Goal: Task Accomplishment & Management: Complete application form

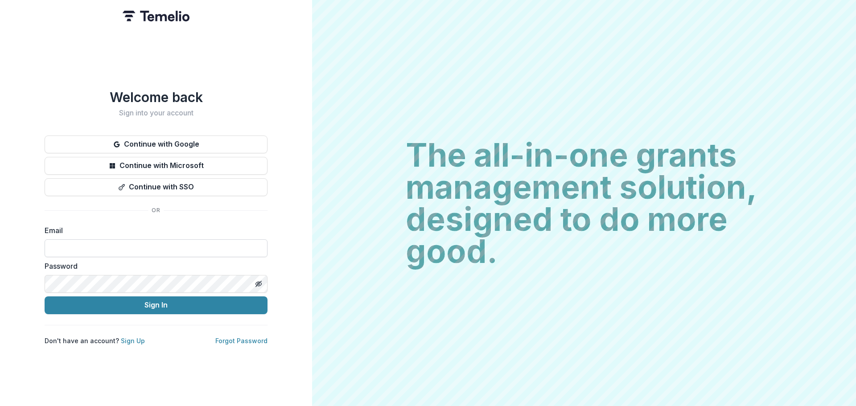
click at [74, 239] on input at bounding box center [156, 248] width 223 height 18
type input "**********"
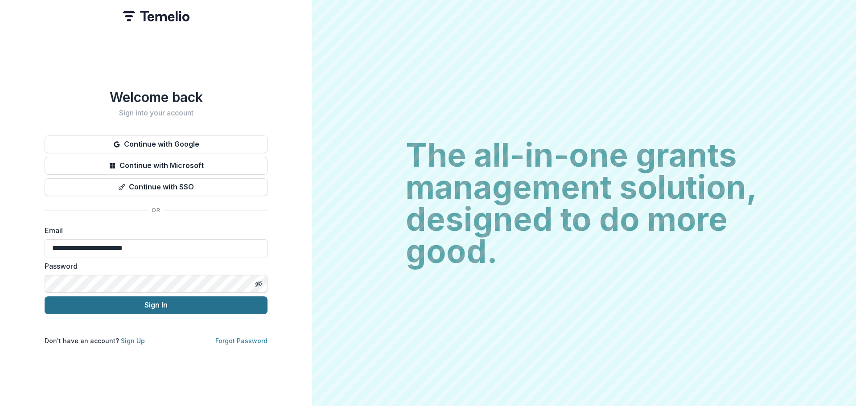
click at [113, 300] on button "Sign In" at bounding box center [156, 305] width 223 height 18
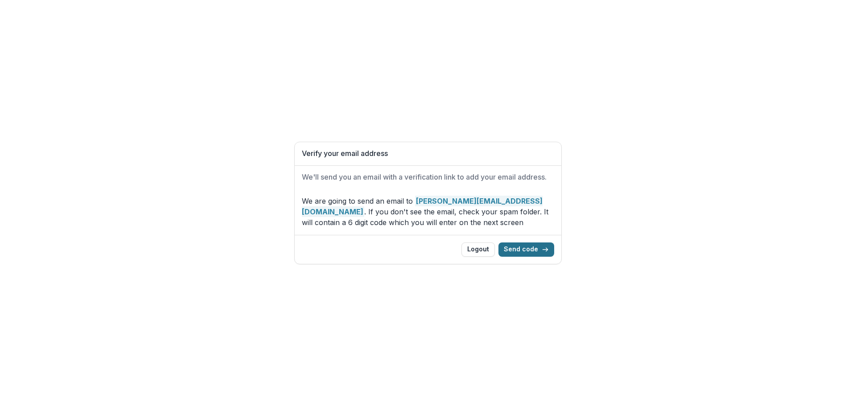
click at [521, 249] on button "Send code" at bounding box center [526, 250] width 56 height 14
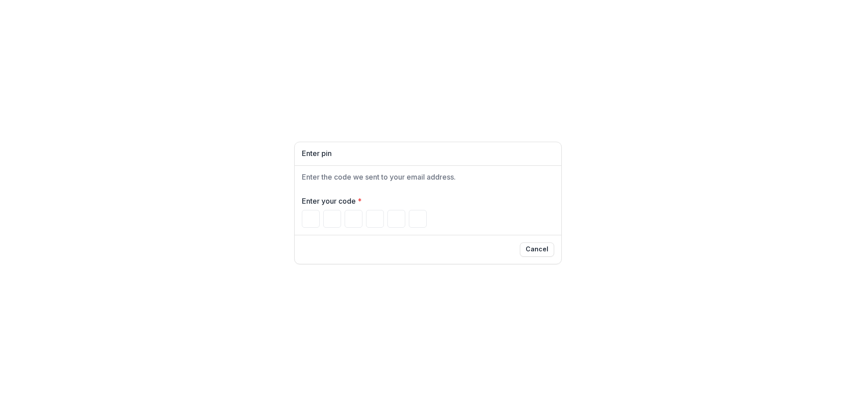
type input "*"
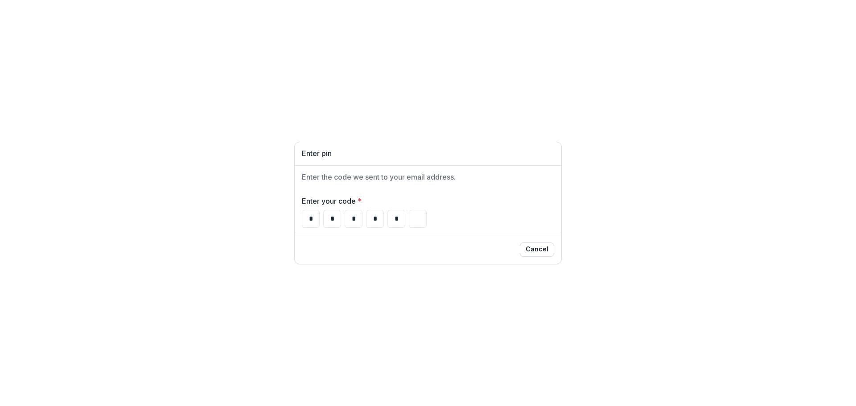
type input "*"
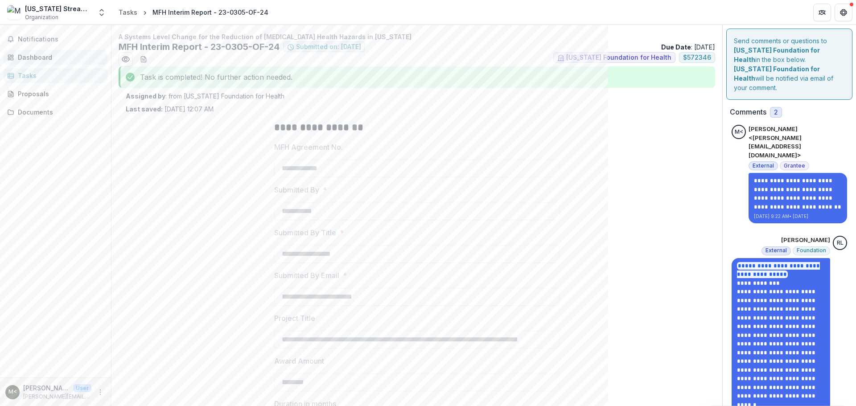
click at [51, 59] on div "Dashboard" at bounding box center [59, 57] width 82 height 9
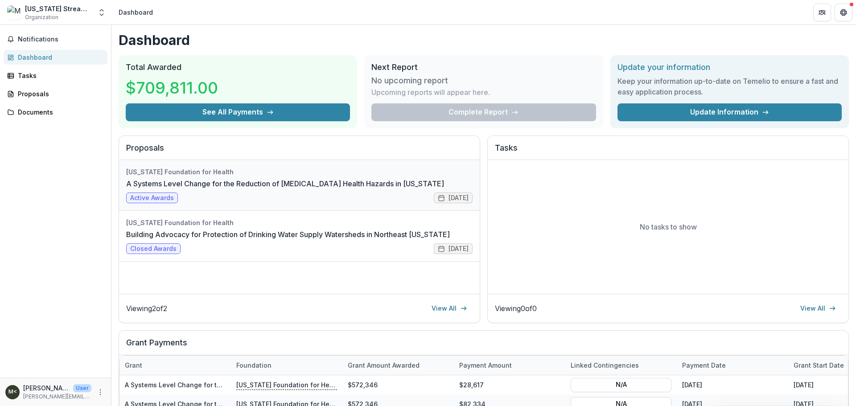
click at [166, 189] on link "A Systems Level Change for the Reduction of [MEDICAL_DATA] Health Hazards in [U…" at bounding box center [285, 183] width 318 height 11
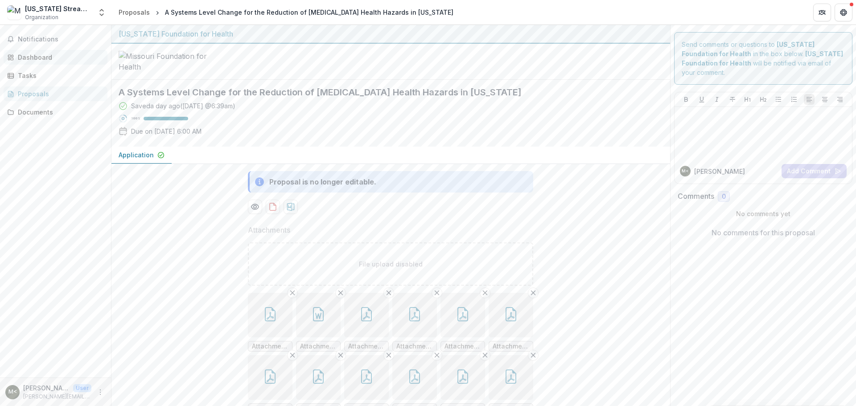
click at [42, 62] on link "Dashboard" at bounding box center [56, 57] width 104 height 15
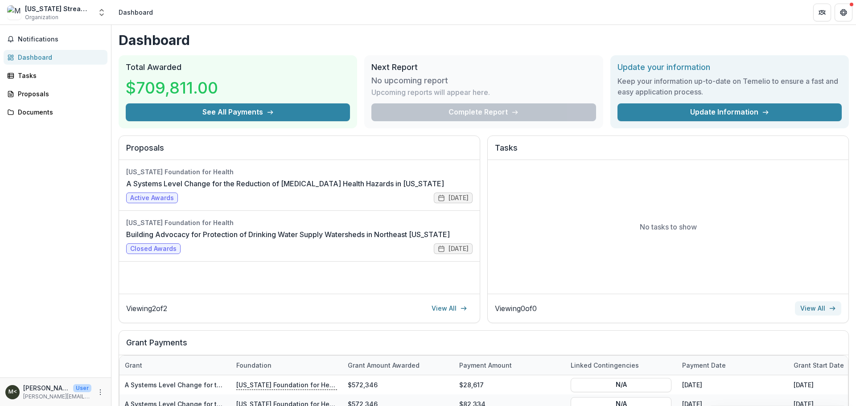
click at [812, 307] on link "View All" at bounding box center [818, 308] width 46 height 14
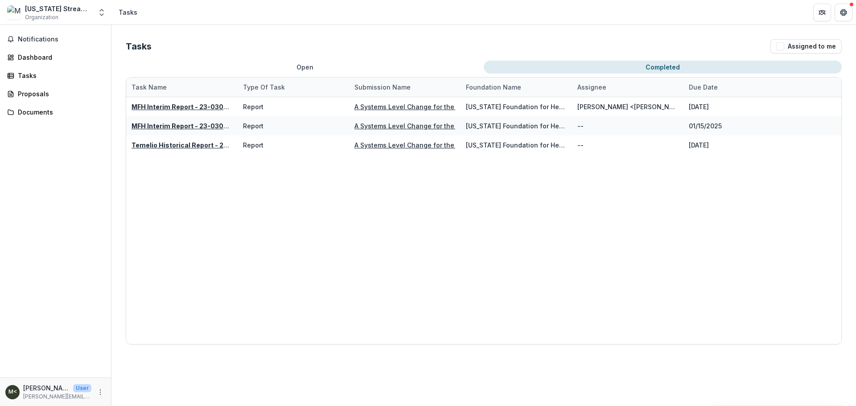
click at [674, 70] on button "Completed" at bounding box center [663, 67] width 358 height 13
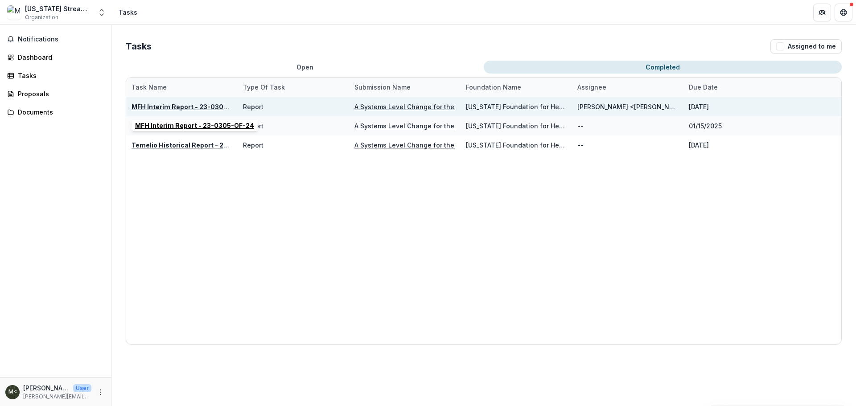
click at [196, 110] on u "MFH Interim Report - 23-0305-OF-24" at bounding box center [191, 107] width 119 height 8
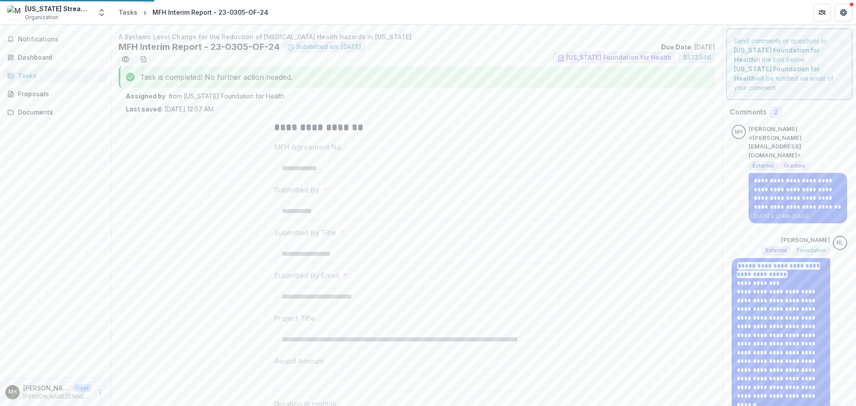
type input "********"
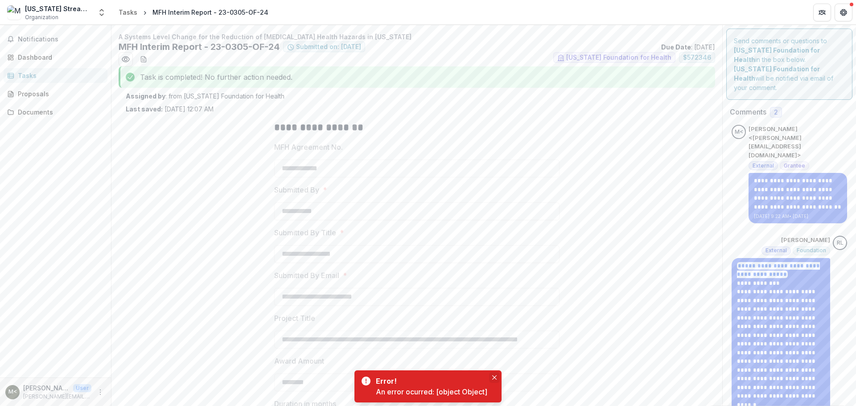
click at [495, 375] on icon "Close" at bounding box center [494, 377] width 4 height 4
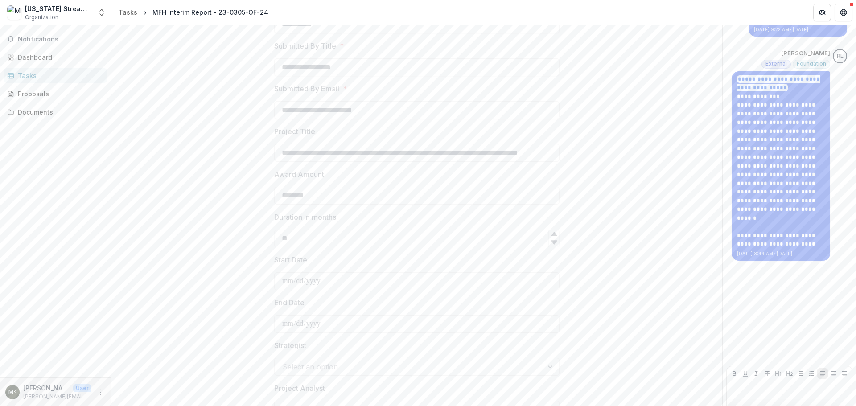
scroll to position [243, 0]
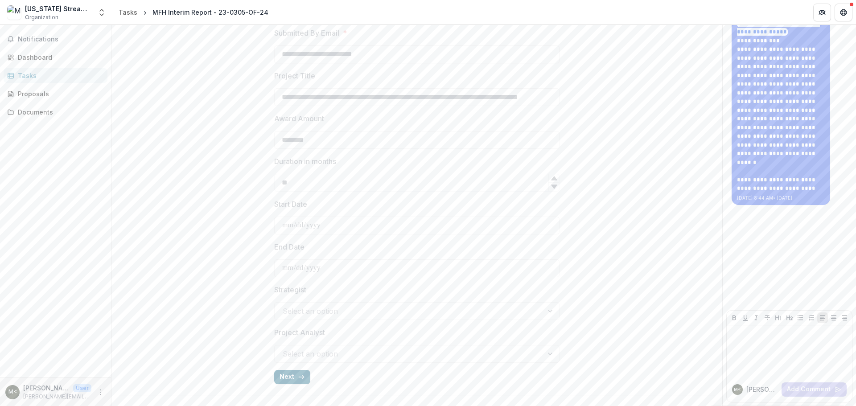
click at [301, 370] on button "Next" at bounding box center [292, 377] width 36 height 14
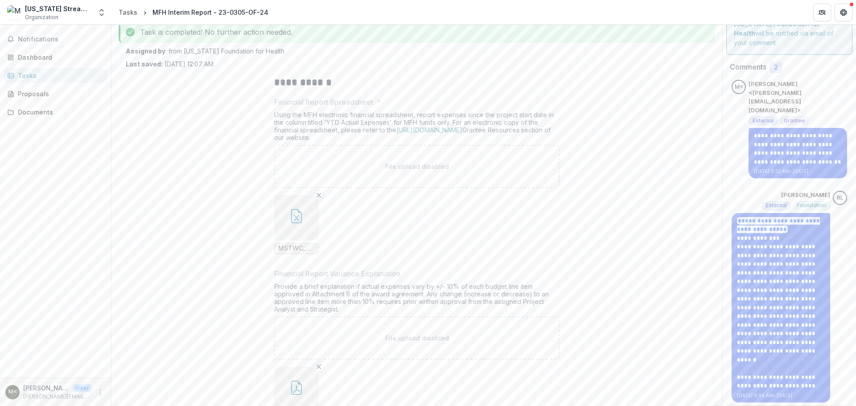
scroll to position [0, 0]
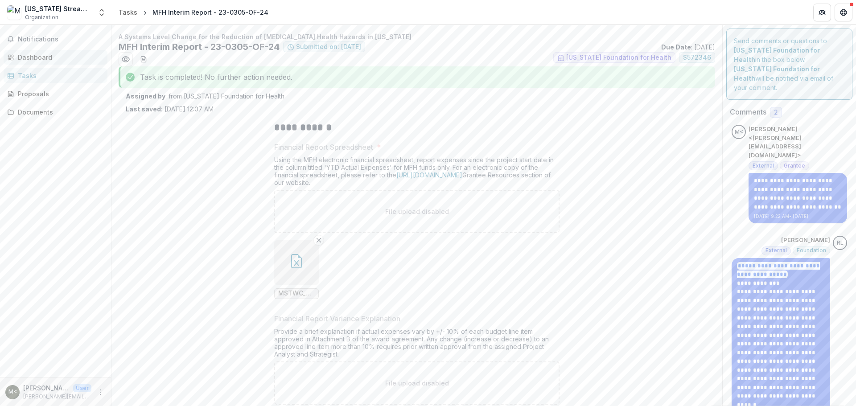
click at [28, 60] on div "Dashboard" at bounding box center [59, 57] width 82 height 9
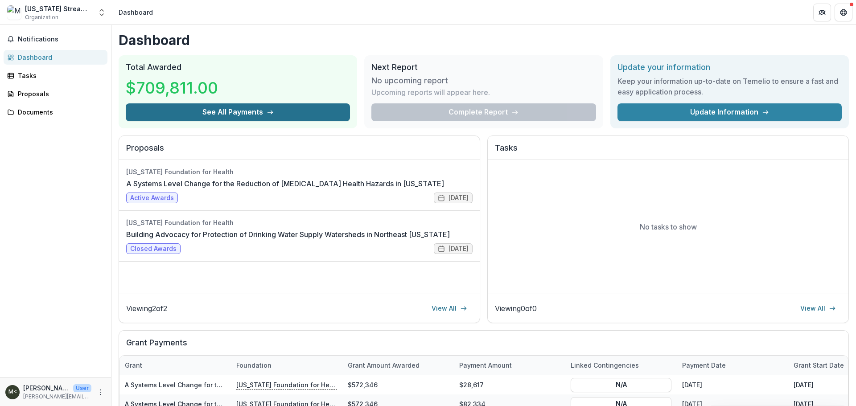
click at [295, 107] on button "See All Payments" at bounding box center [238, 112] width 224 height 18
click at [53, 41] on span "Notifications" at bounding box center [61, 40] width 86 height 8
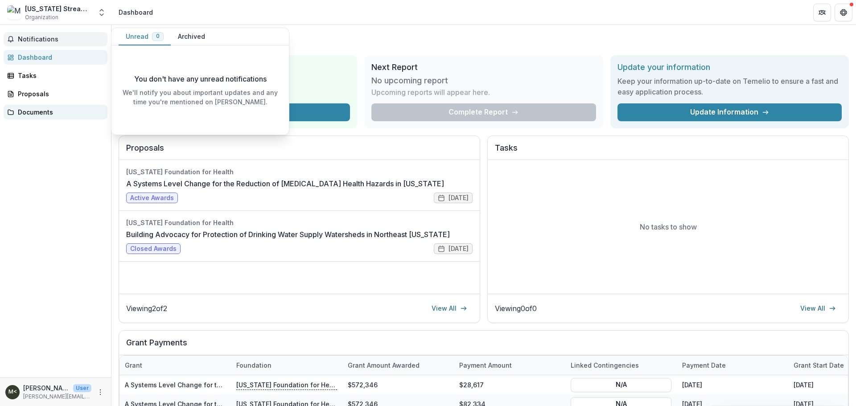
click at [45, 114] on div "Documents" at bounding box center [59, 111] width 82 height 9
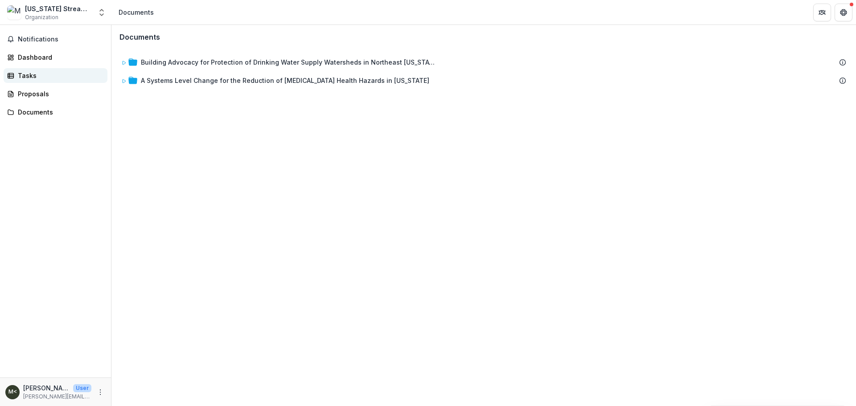
click at [30, 73] on div "Tasks" at bounding box center [59, 75] width 82 height 9
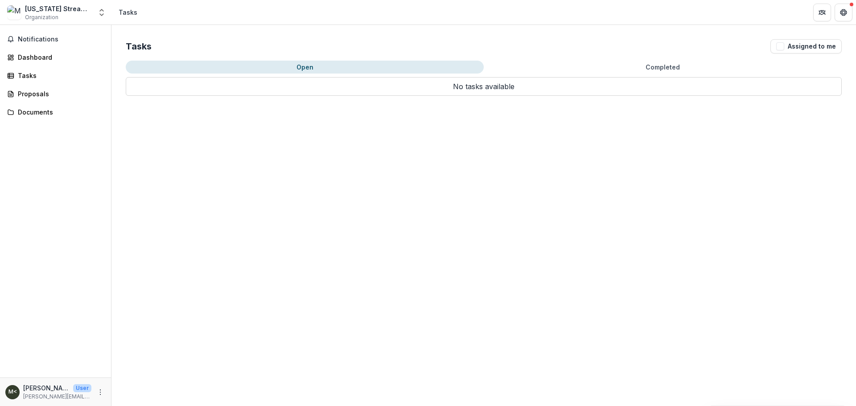
click at [675, 62] on button "Completed" at bounding box center [663, 67] width 358 height 13
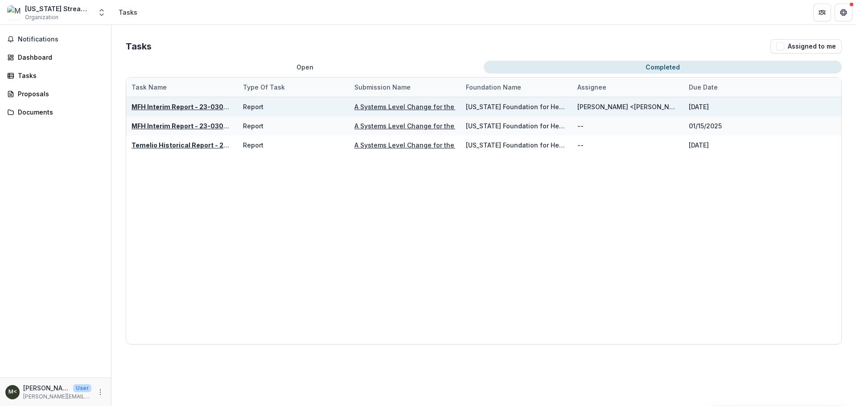
click at [434, 106] on u "A Systems Level Change for the Reduction of [MEDICAL_DATA] Health Hazards in [U…" at bounding box center [498, 107] width 288 height 8
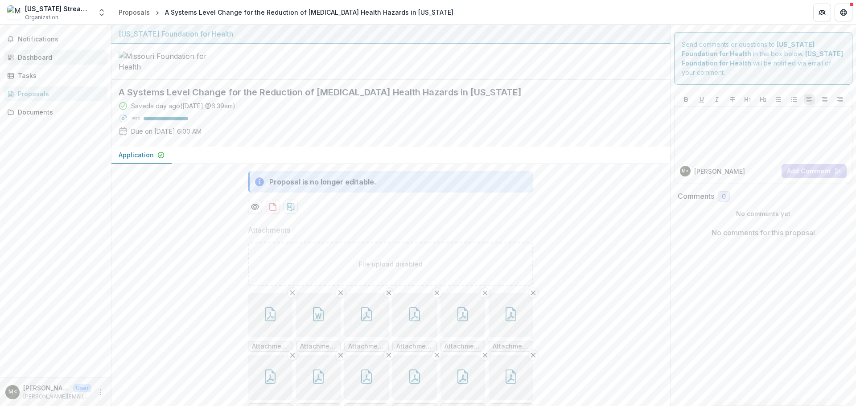
click at [42, 53] on div "Dashboard" at bounding box center [59, 57] width 82 height 9
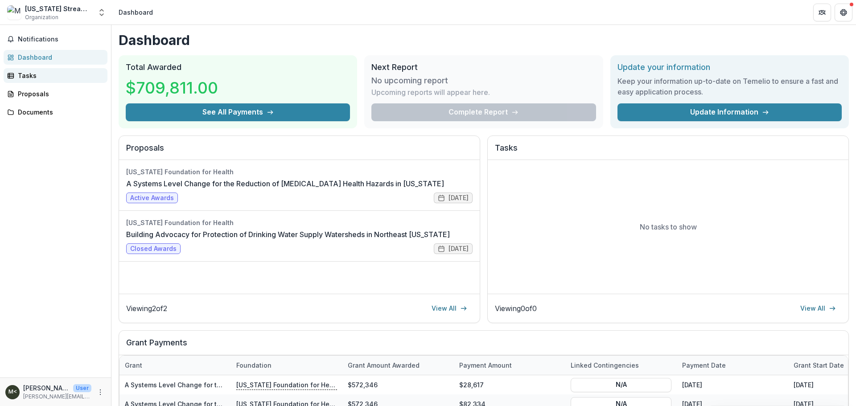
click at [33, 74] on div "Tasks" at bounding box center [59, 75] width 82 height 9
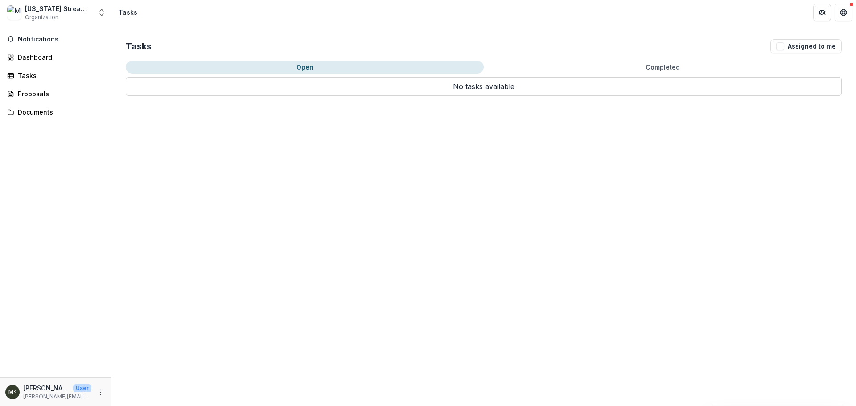
click at [662, 68] on button "Completed" at bounding box center [663, 67] width 358 height 13
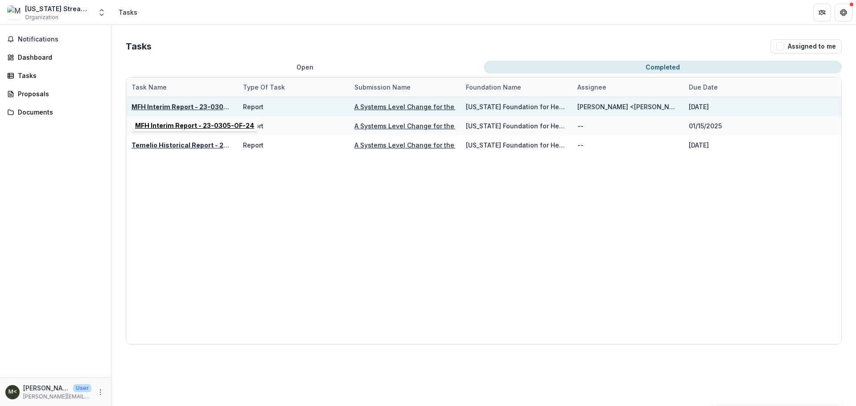
click at [198, 104] on u "MFH Interim Report - 23-0305-OF-24" at bounding box center [191, 107] width 119 height 8
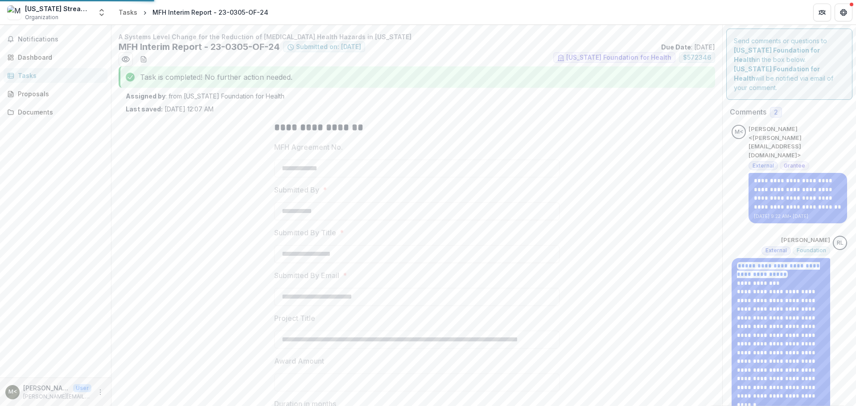
type input "********"
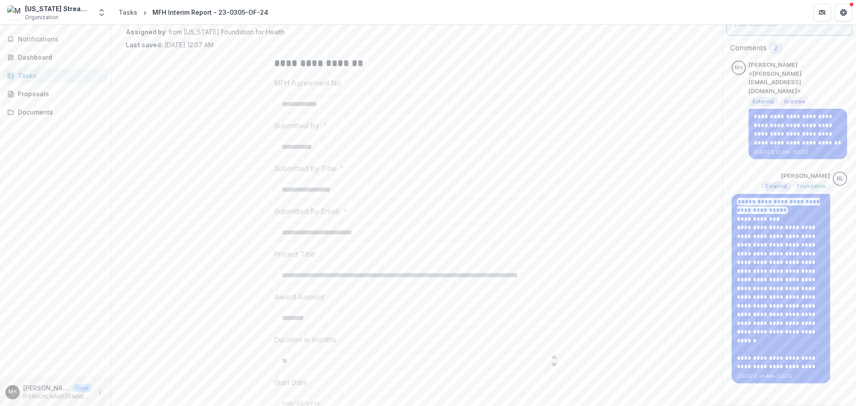
scroll to position [243, 0]
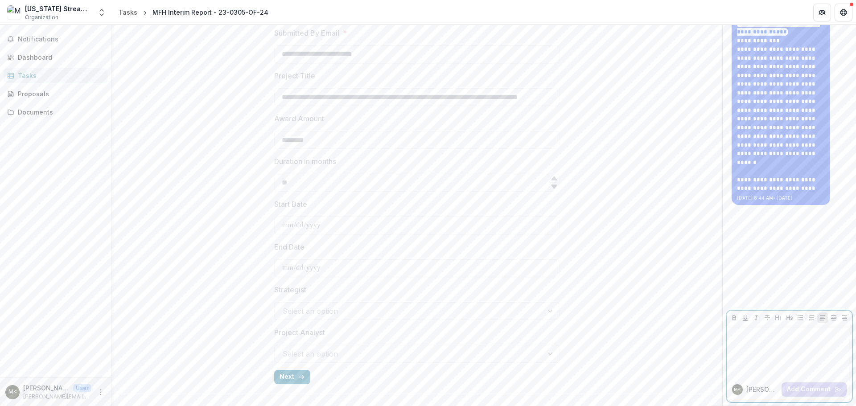
click at [754, 339] on div at bounding box center [789, 351] width 118 height 45
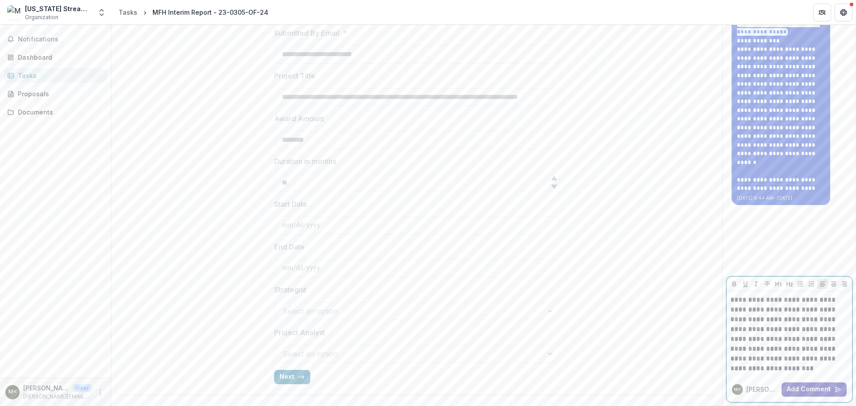
click at [820, 394] on button "Add Comment" at bounding box center [813, 389] width 65 height 14
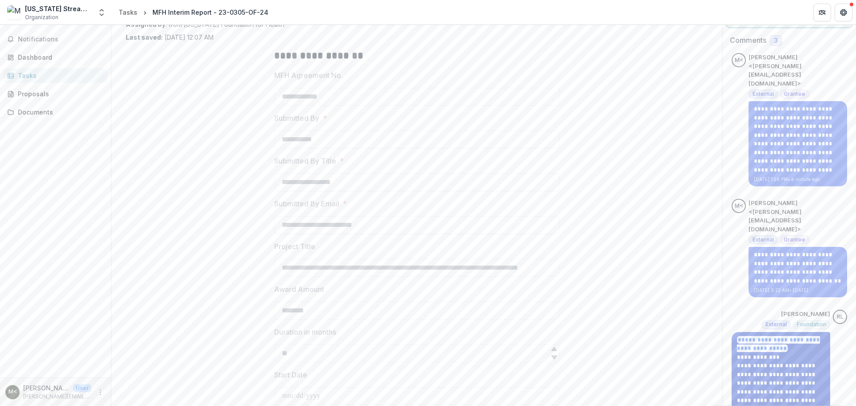
scroll to position [0, 0]
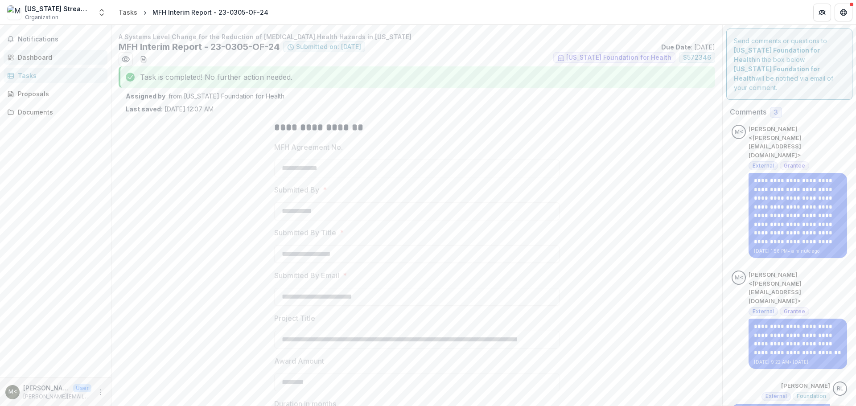
click at [42, 57] on div "Dashboard" at bounding box center [59, 57] width 82 height 9
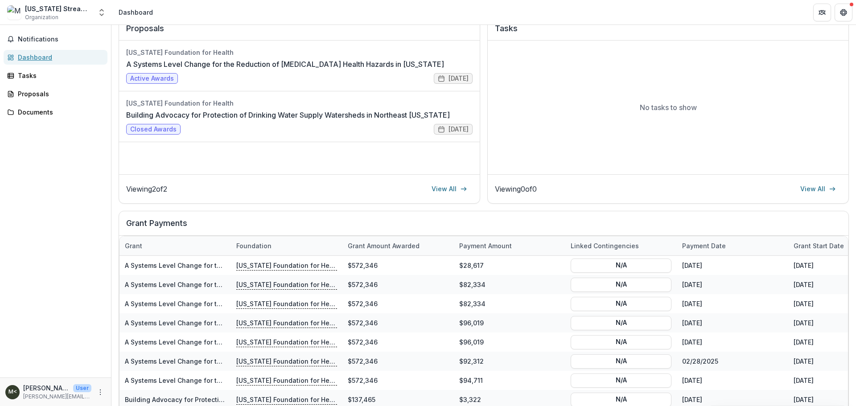
scroll to position [160, 0]
